Goal: Task Accomplishment & Management: Manage account settings

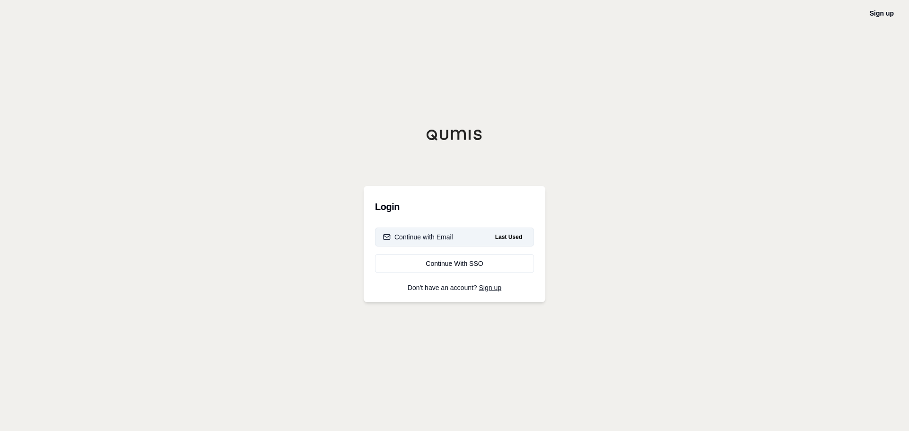
click at [445, 233] on div "Continue with Email" at bounding box center [418, 237] width 70 height 9
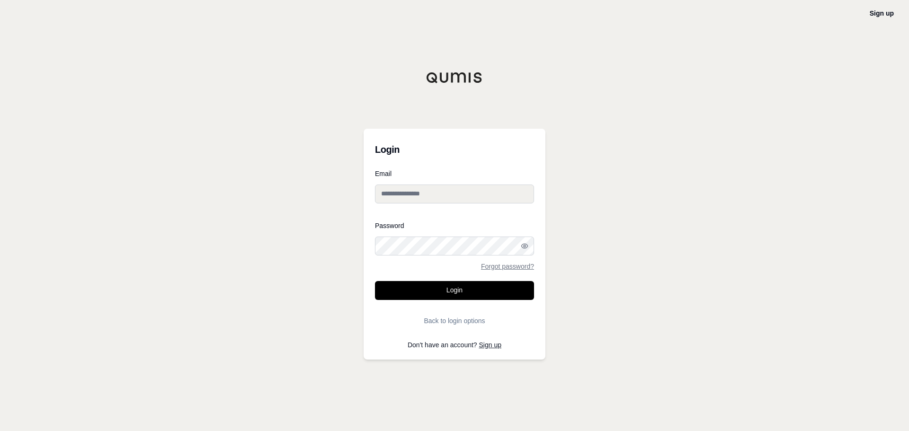
type input "**********"
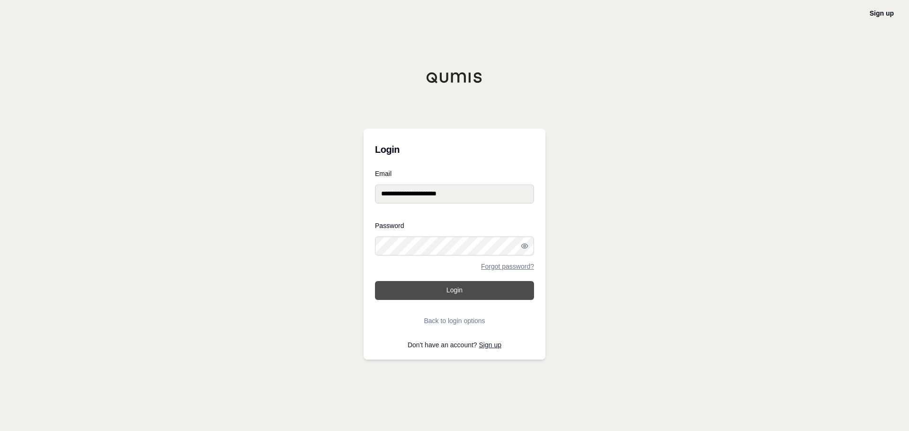
click at [411, 294] on button "Login" at bounding box center [454, 290] width 159 height 19
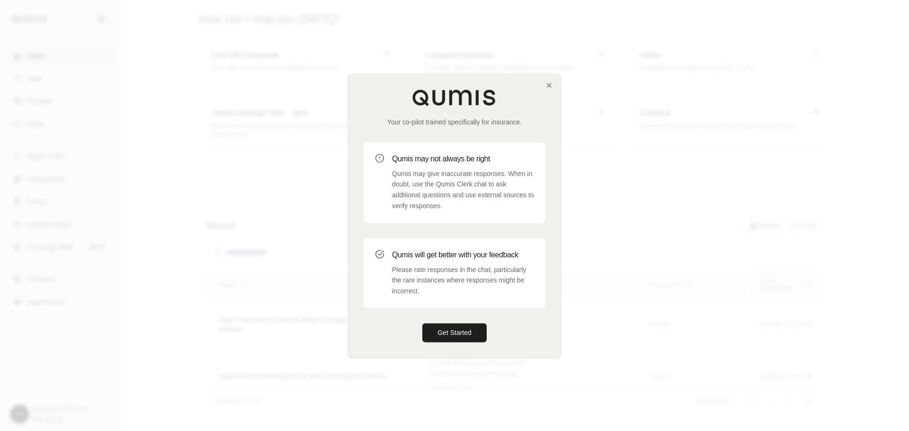
click at [812, 85] on div at bounding box center [454, 215] width 909 height 431
